Goal: Task Accomplishment & Management: Use online tool/utility

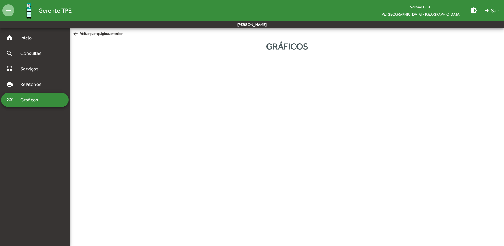
click at [200, 65] on html "menu Gerente TPE Versão: 1.8.1 TPE São Paulo - Centro brightness_medium logout …" at bounding box center [252, 32] width 504 height 65
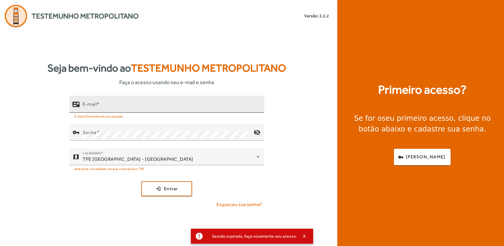
click at [112, 102] on div "E-mail" at bounding box center [171, 104] width 177 height 17
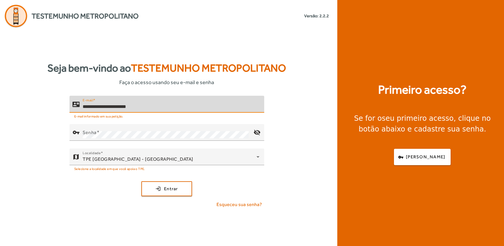
type input "**********"
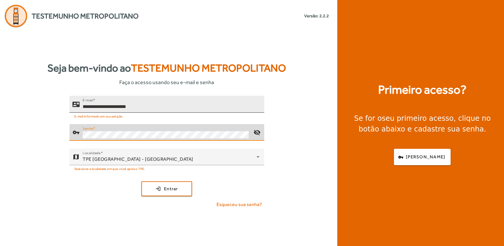
click at [141, 181] on button "login Entrar" at bounding box center [166, 188] width 51 height 15
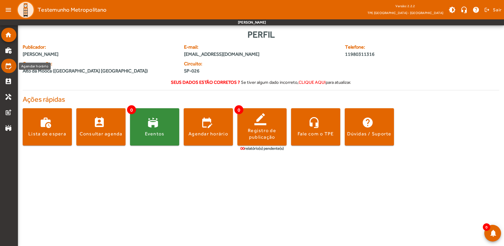
click at [8, 68] on mat-icon "edit_calendar" at bounding box center [8, 65] width 7 height 7
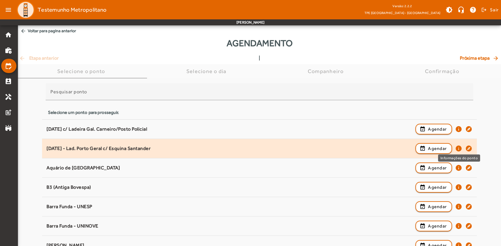
click at [459, 147] on mat-icon "info" at bounding box center [458, 148] width 7 height 7
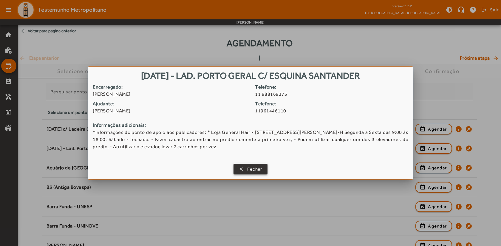
click at [246, 168] on span "button" at bounding box center [250, 169] width 33 height 14
